Goal: Task Accomplishment & Management: Use online tool/utility

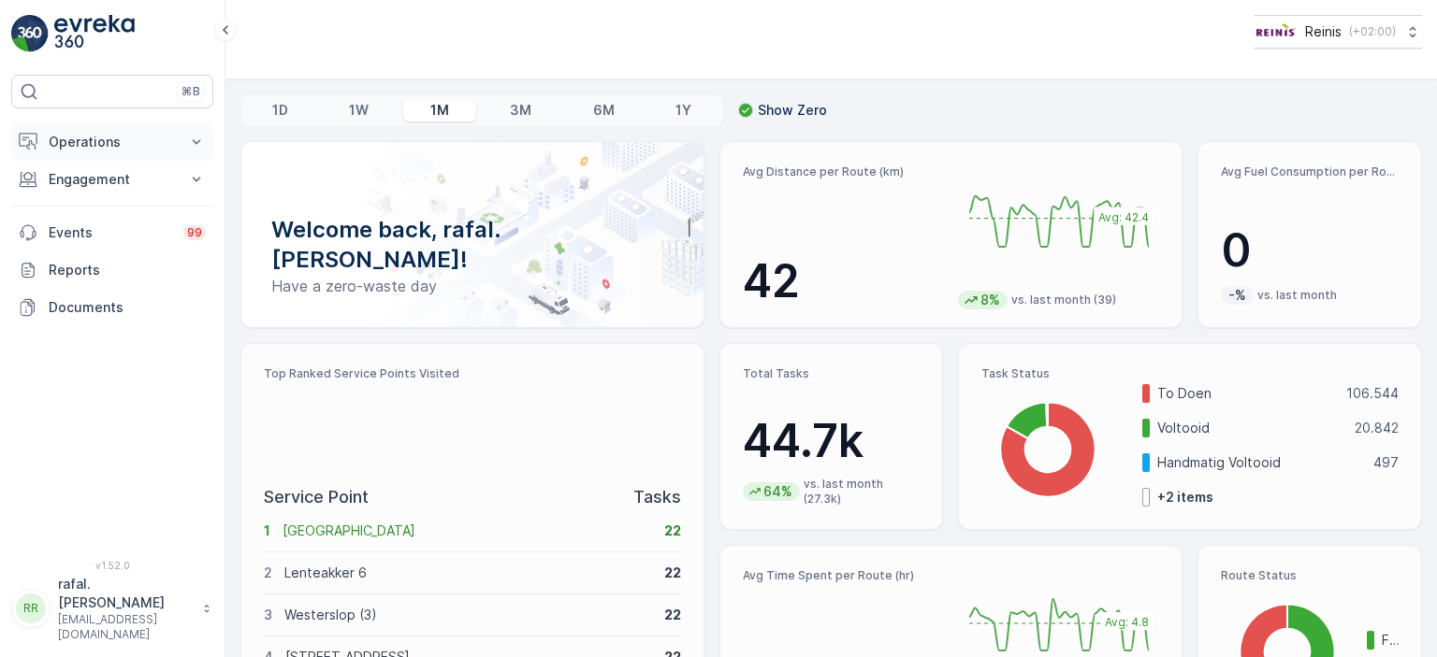
click at [106, 144] on p "Operations" at bounding box center [112, 142] width 127 height 19
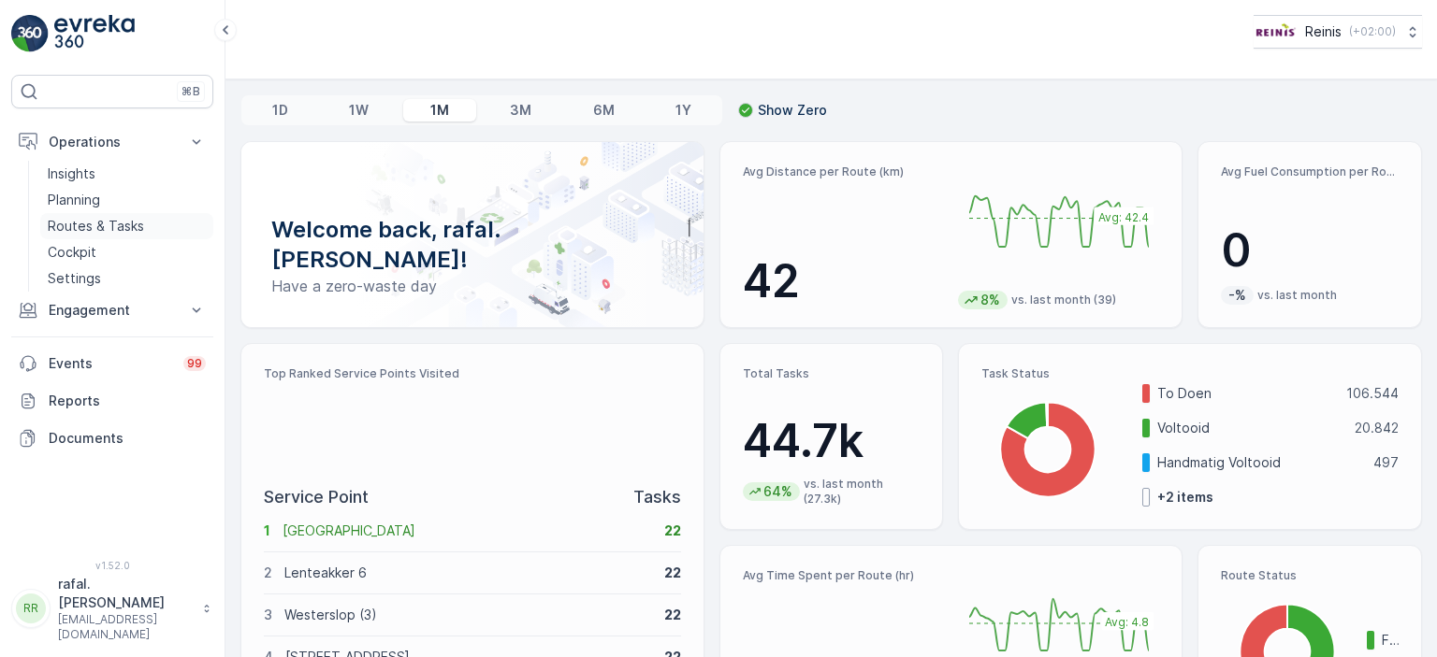
click at [106, 227] on p "Routes & Tasks" at bounding box center [96, 226] width 96 height 19
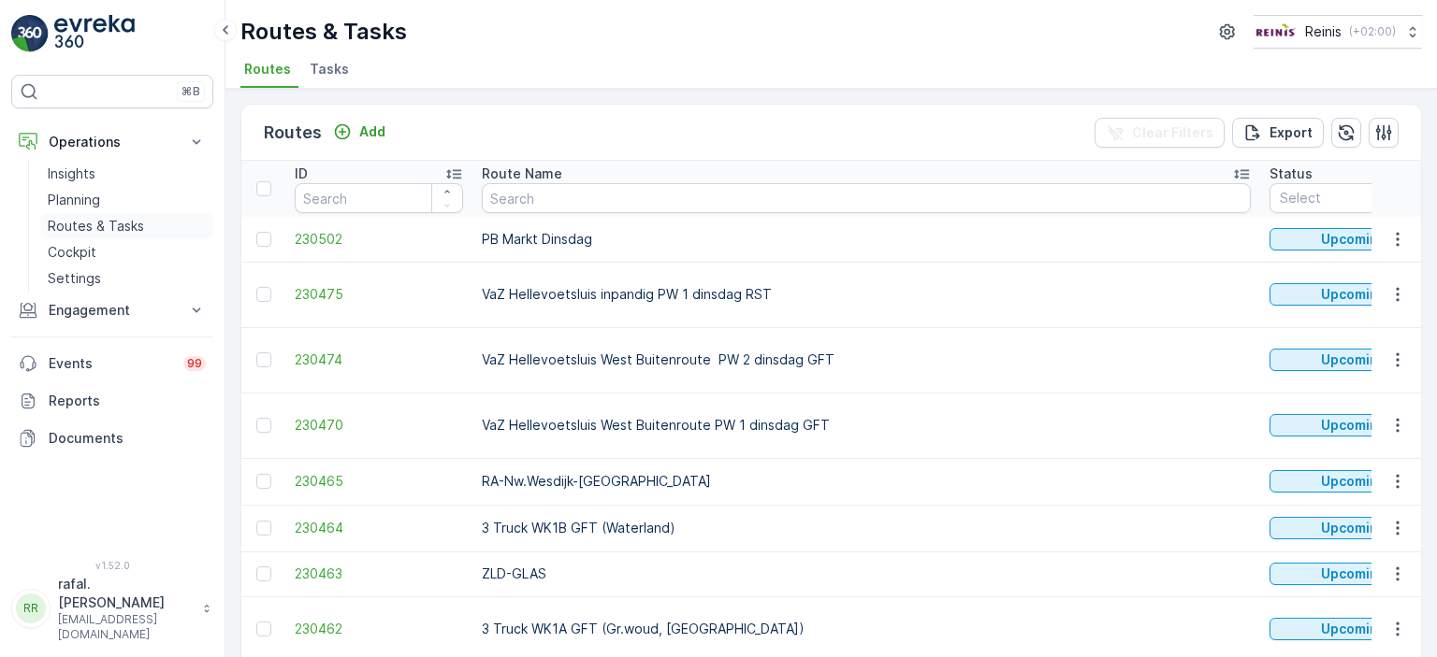
click at [63, 219] on p "Routes & Tasks" at bounding box center [96, 226] width 96 height 19
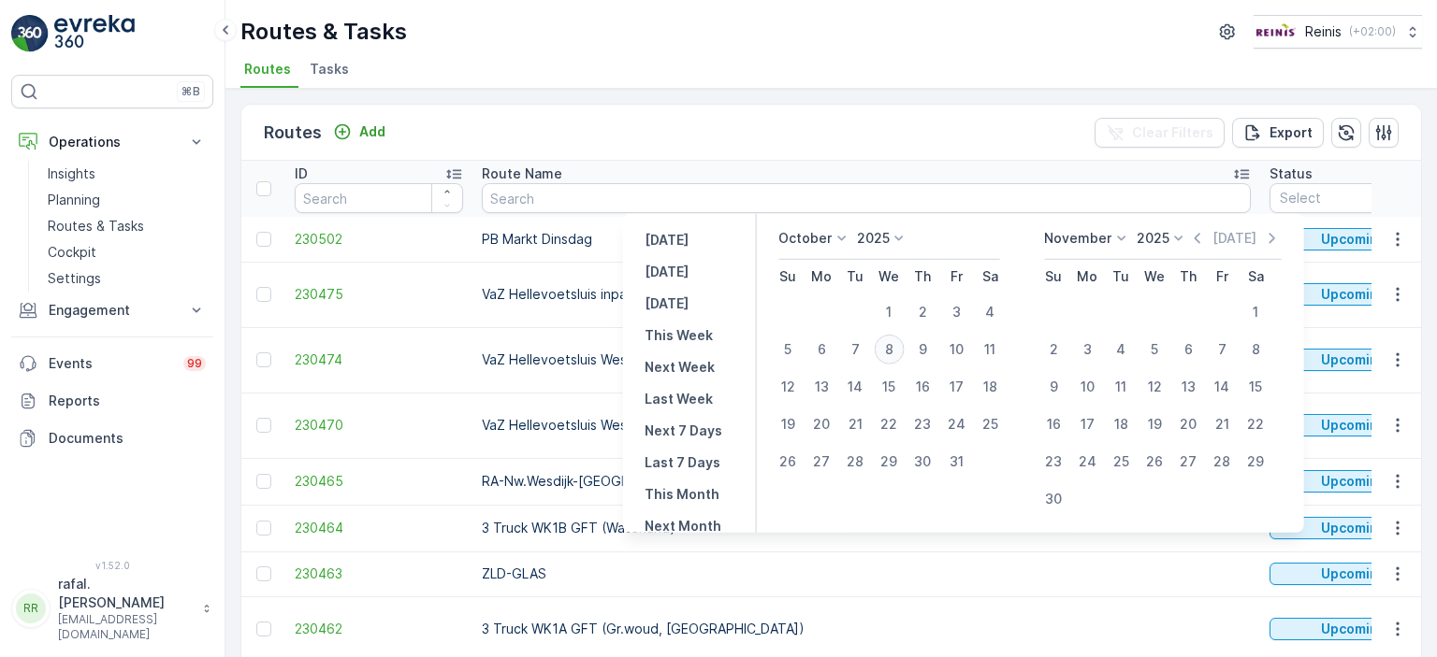
click at [902, 345] on div "8" at bounding box center [889, 350] width 30 height 30
type input "[DATE]"
click at [902, 345] on div "8" at bounding box center [889, 350] width 30 height 30
type input "[DATE]"
